Goal: Download file/media

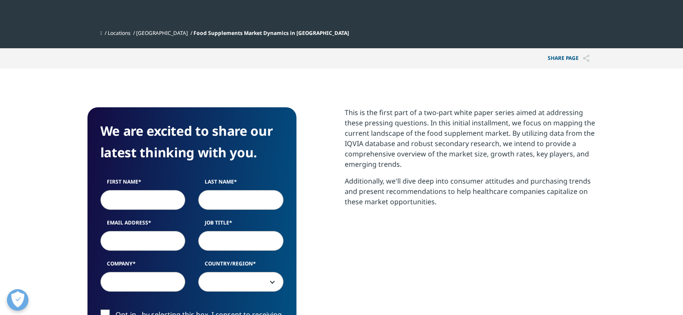
click at [477, 231] on section "This is the first part of a two-part white paper series aimed at addressing the…" at bounding box center [470, 171] width 251 height 128
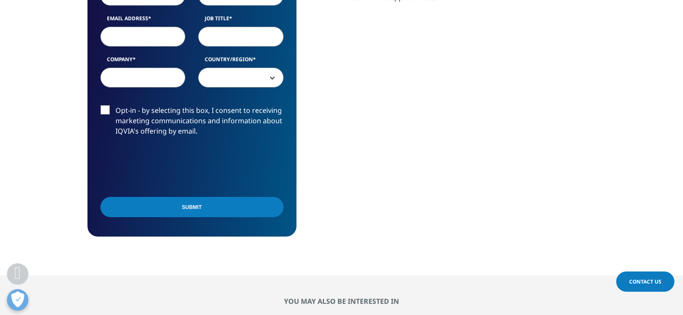
scroll to position [345, 0]
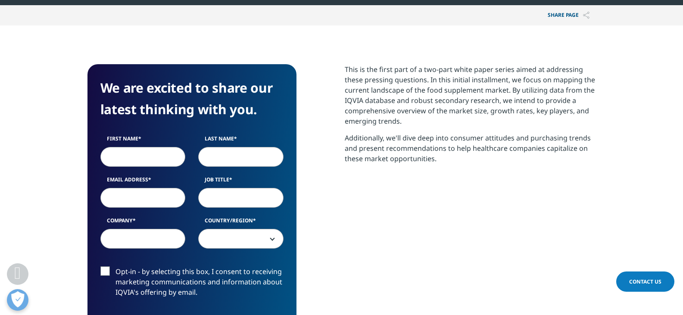
click at [154, 148] on input "First Name" at bounding box center [142, 157] width 85 height 20
type input "[PERSON_NAME]"
type input "Monstrey"
select select "[GEOGRAPHIC_DATA]"
click at [153, 195] on input "Email Address" at bounding box center [142, 198] width 85 height 20
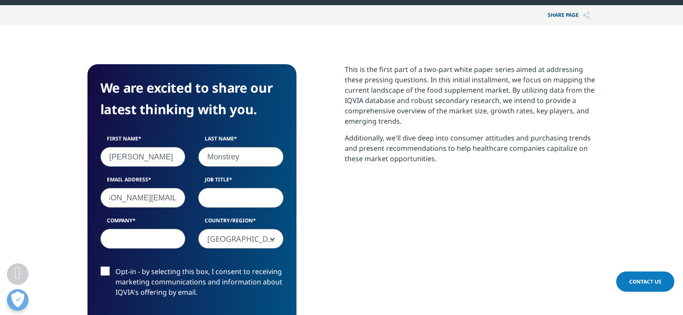
scroll to position [0, 28]
type input "[PERSON_NAME][EMAIL_ADDRESS][PERSON_NAME][DOMAIN_NAME]"
type input "Business development manager"
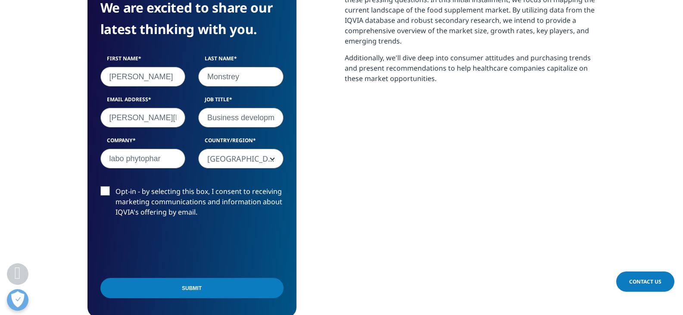
scroll to position [431, 0]
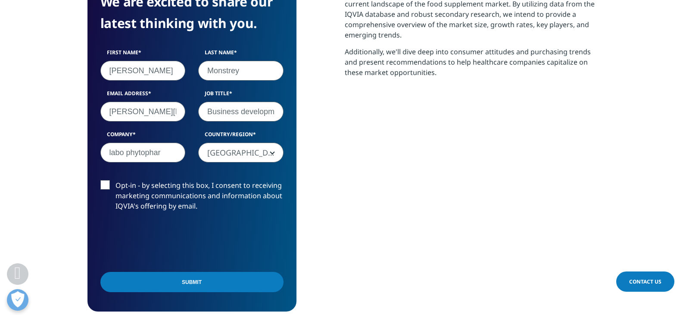
type input "labo phytophar"
click at [226, 284] on input "Submit" at bounding box center [191, 282] width 183 height 20
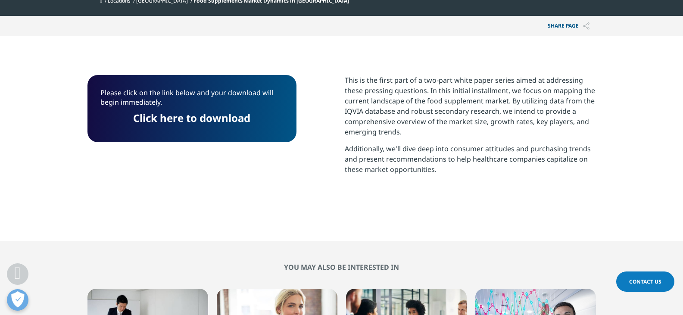
scroll to position [207, 0]
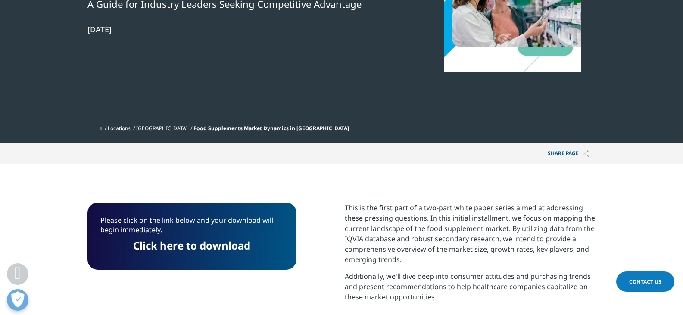
drag, startPoint x: 232, startPoint y: 246, endPoint x: 255, endPoint y: 244, distance: 22.9
click at [232, 246] on link "Click here to download" at bounding box center [191, 245] width 117 height 14
